Goal: Task Accomplishment & Management: Complete application form

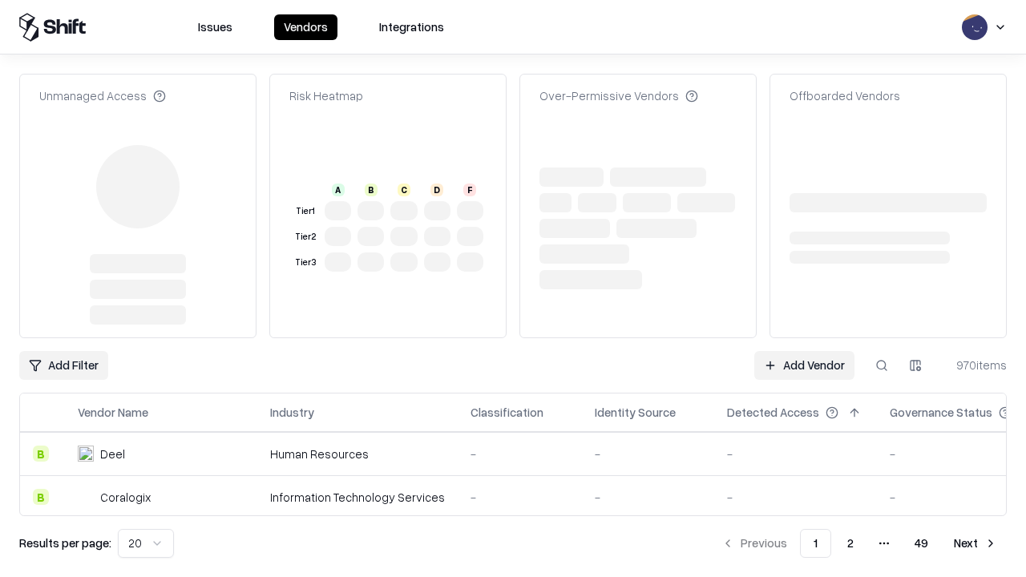
click at [804, 351] on link "Add Vendor" at bounding box center [804, 365] width 100 height 29
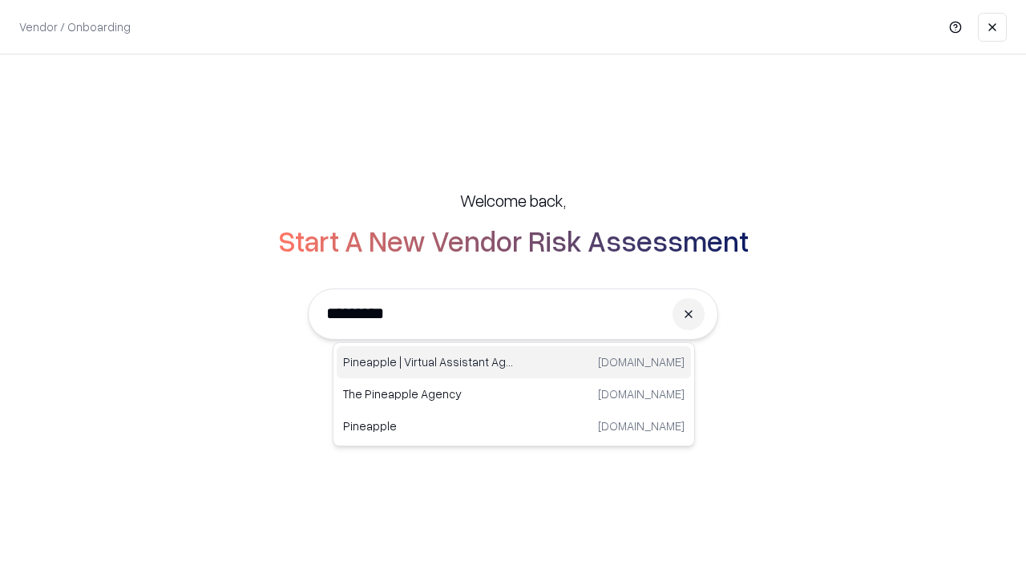
click at [514, 362] on div "Pineapple | Virtual Assistant Agency [DOMAIN_NAME]" at bounding box center [514, 362] width 354 height 32
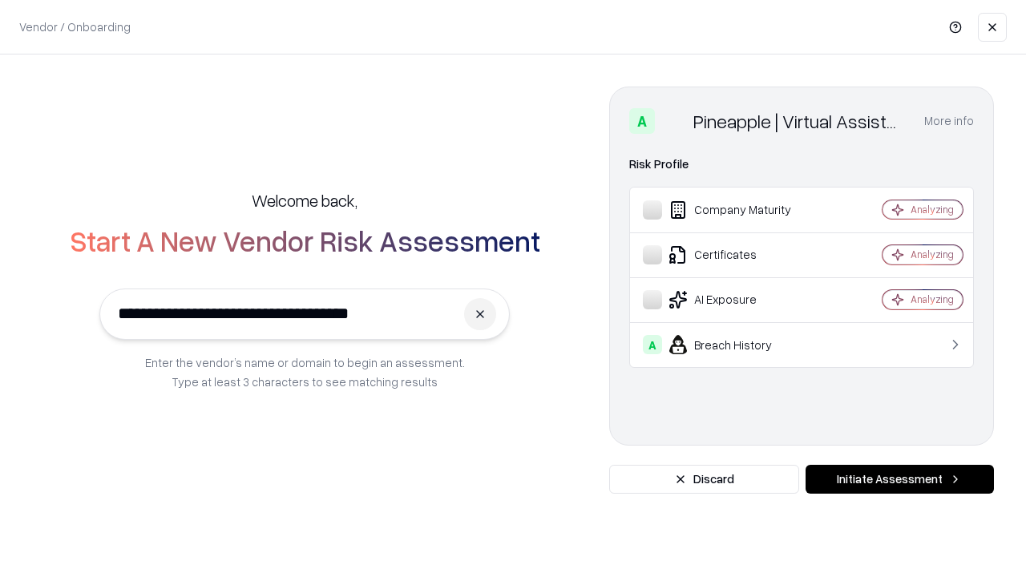
type input "**********"
click at [899, 479] on button "Initiate Assessment" at bounding box center [899, 479] width 188 height 29
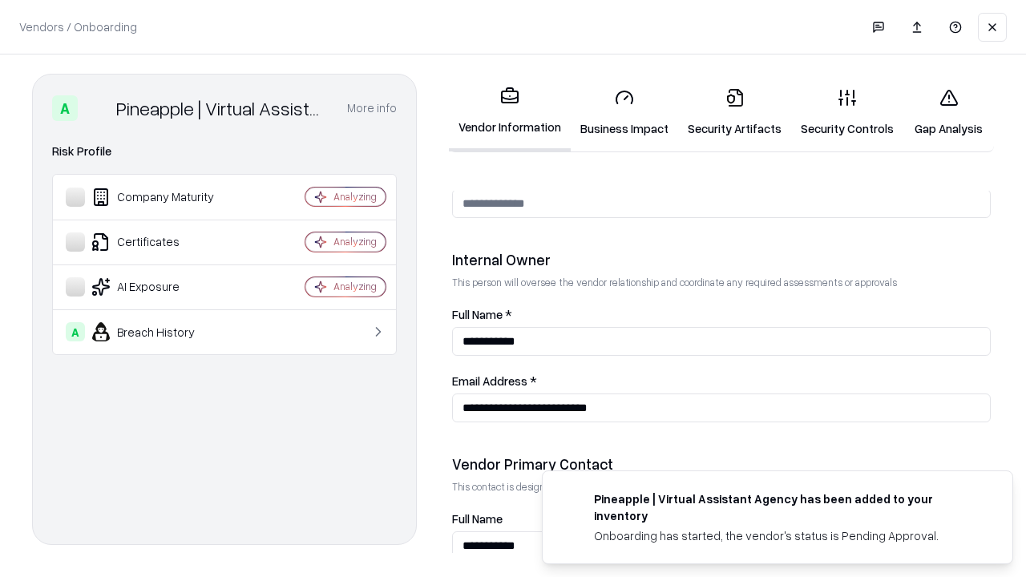
scroll to position [830, 0]
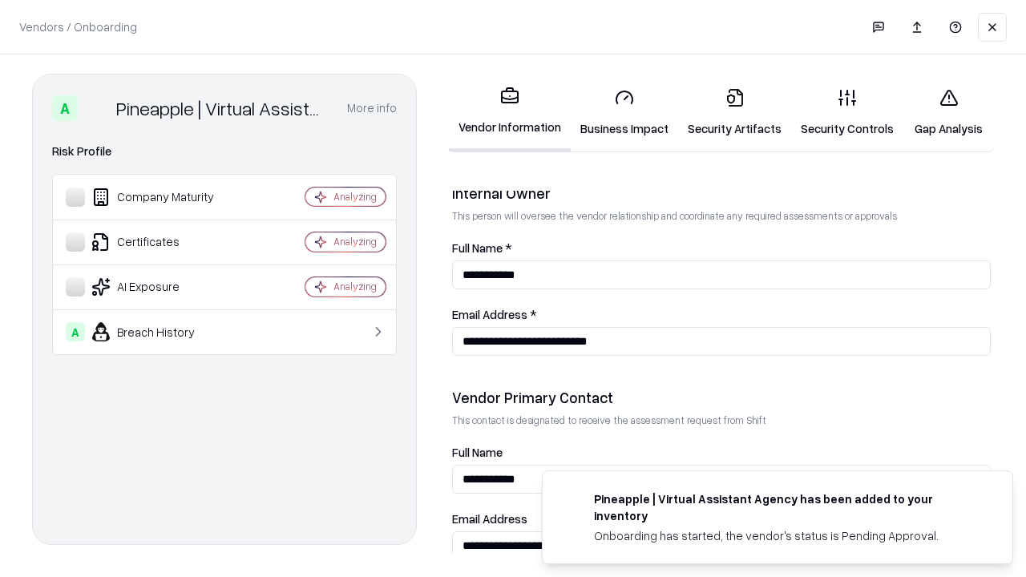
click at [734, 112] on link "Security Artifacts" at bounding box center [734, 112] width 113 height 75
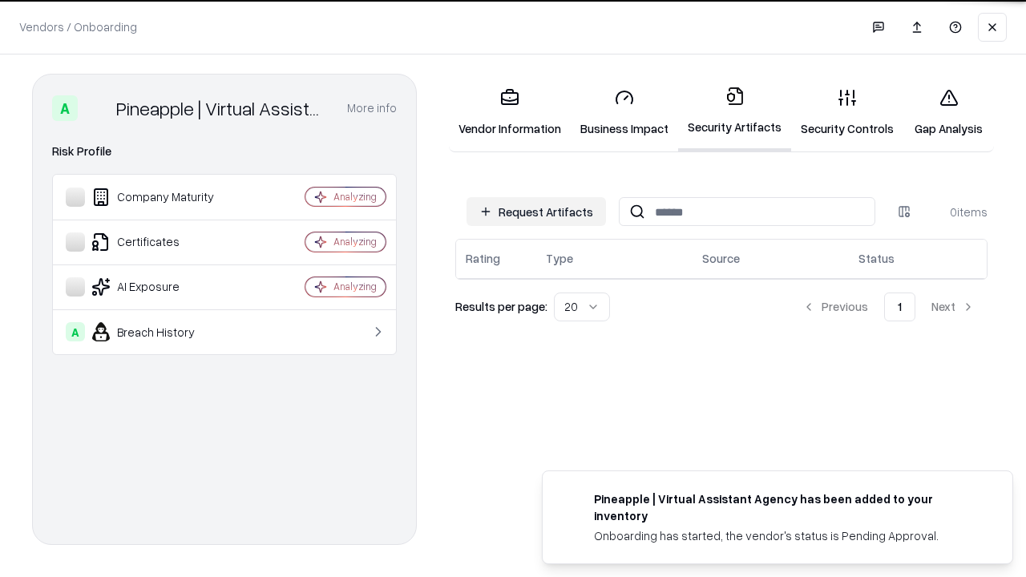
click at [536, 211] on button "Request Artifacts" at bounding box center [535, 211] width 139 height 29
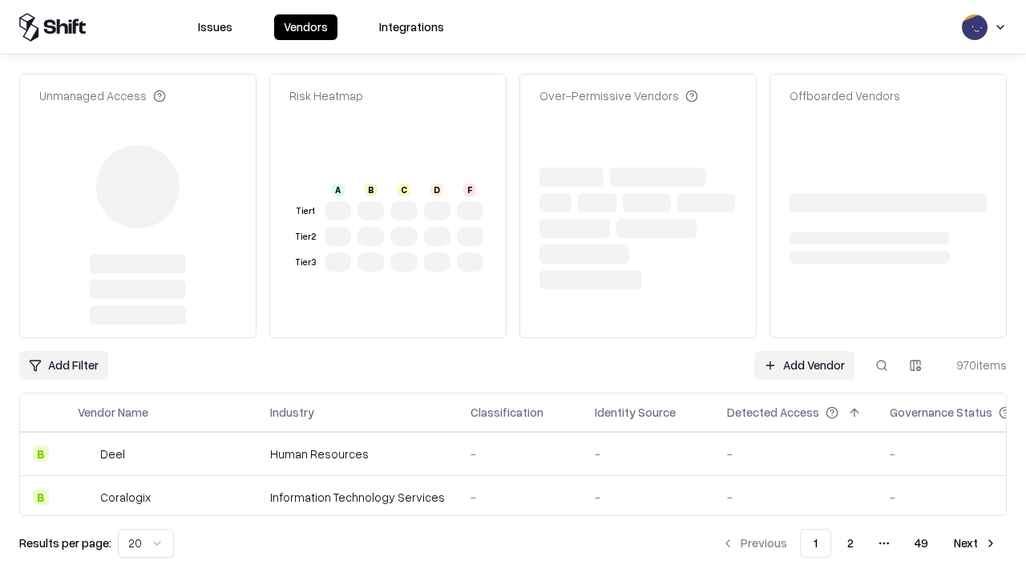
click at [804, 351] on link "Add Vendor" at bounding box center [804, 365] width 100 height 29
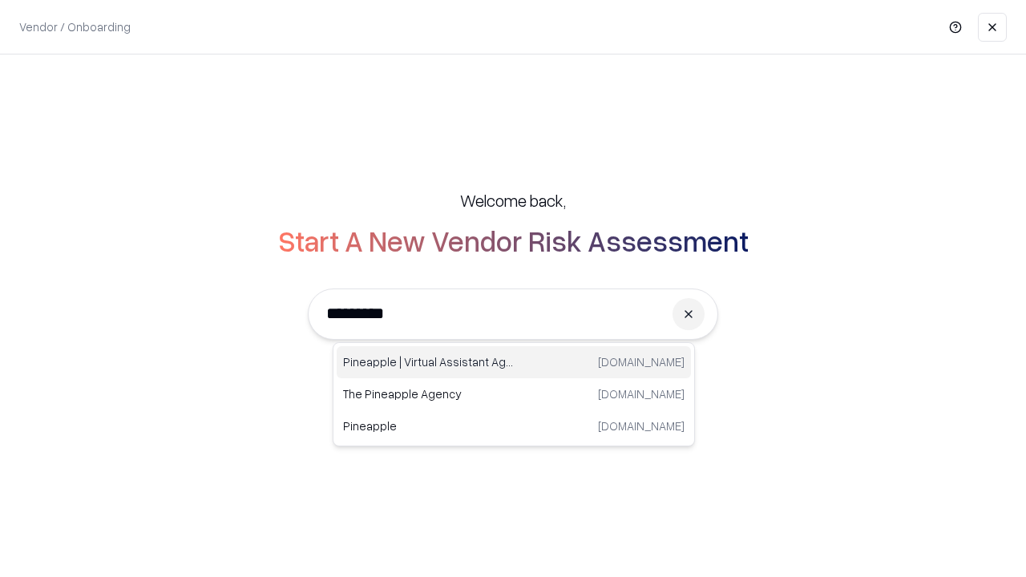
click at [514, 362] on div "Pineapple | Virtual Assistant Agency [DOMAIN_NAME]" at bounding box center [514, 362] width 354 height 32
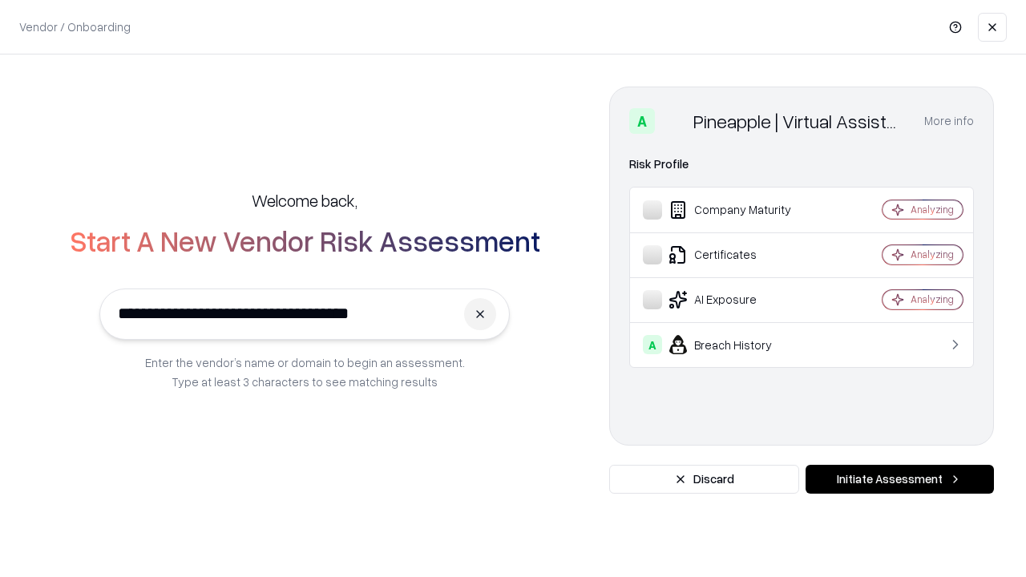
type input "**********"
click at [899, 479] on button "Initiate Assessment" at bounding box center [899, 479] width 188 height 29
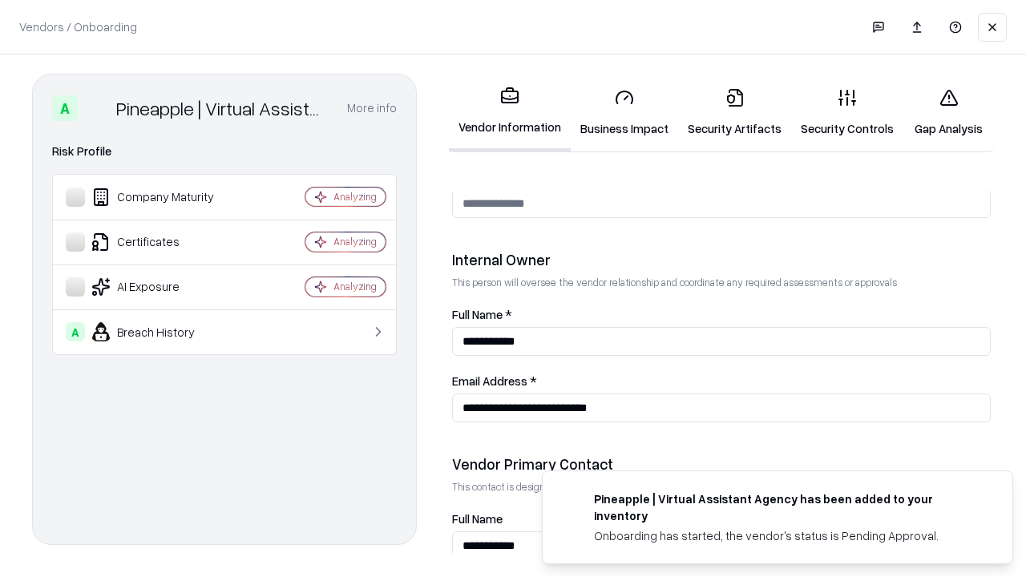
scroll to position [830, 0]
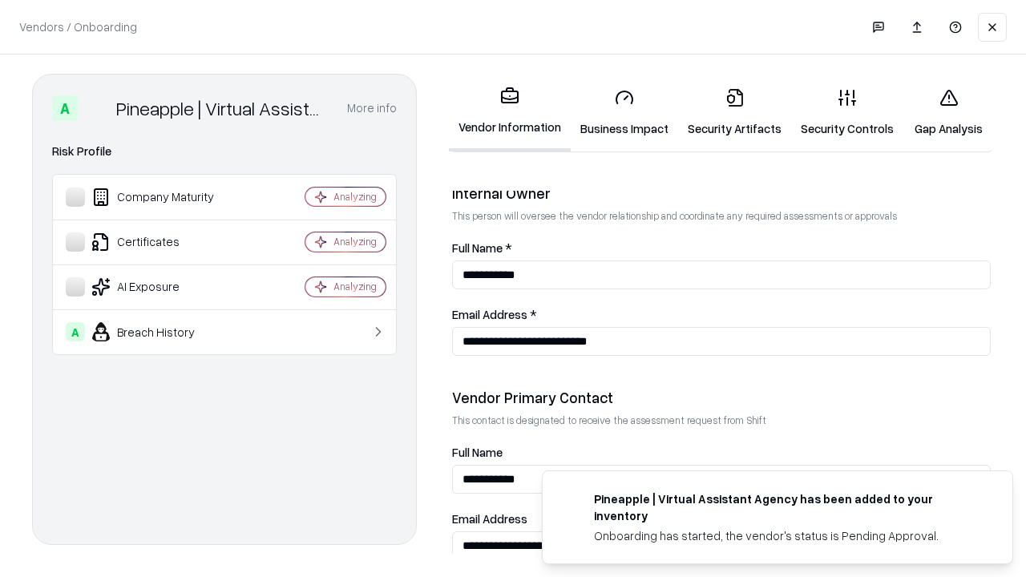
click at [948, 112] on link "Gap Analysis" at bounding box center [948, 112] width 91 height 75
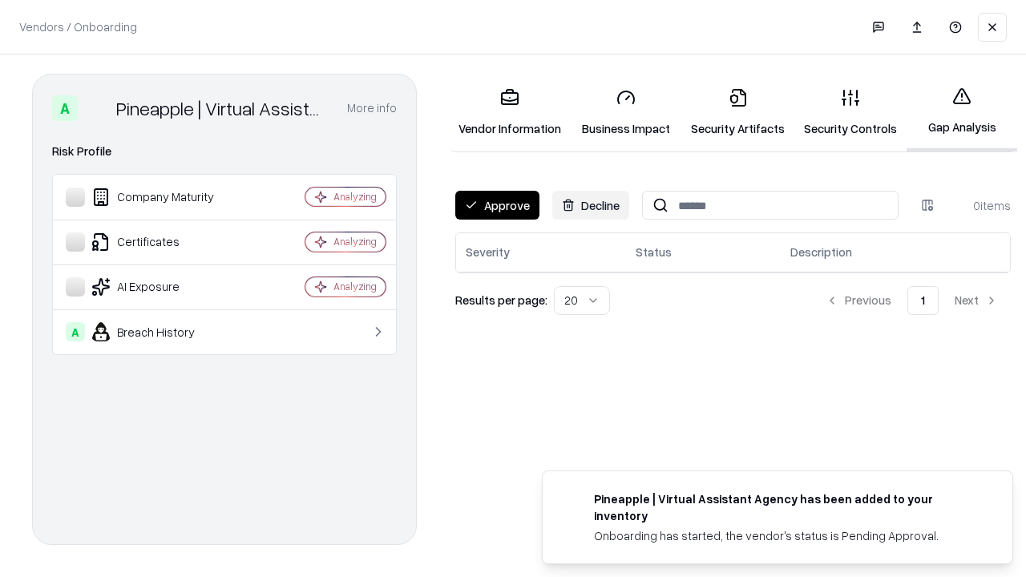
click at [497, 205] on button "Approve" at bounding box center [497, 205] width 84 height 29
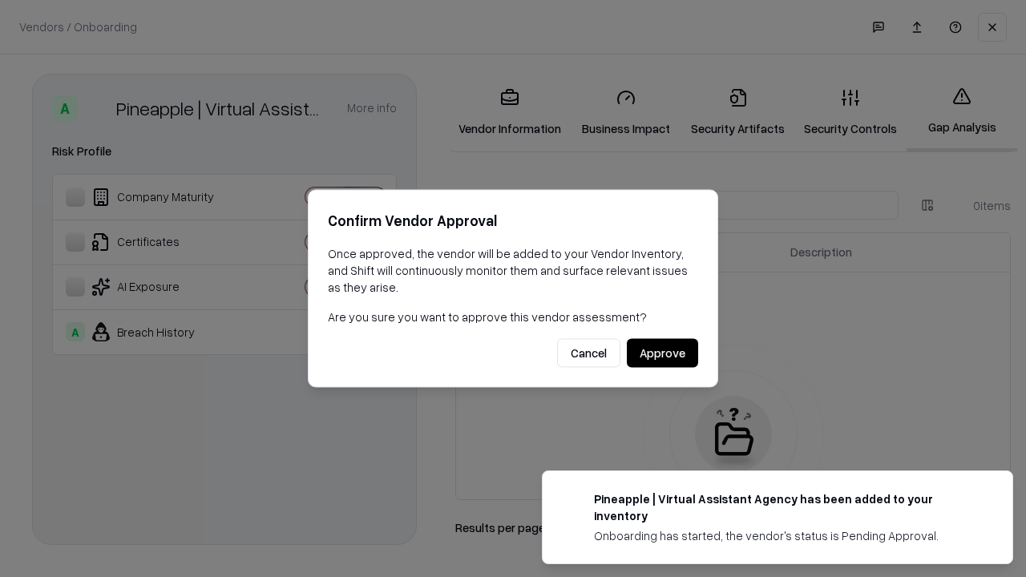
click at [662, 353] on button "Approve" at bounding box center [662, 353] width 71 height 29
